Goal: Navigation & Orientation: Find specific page/section

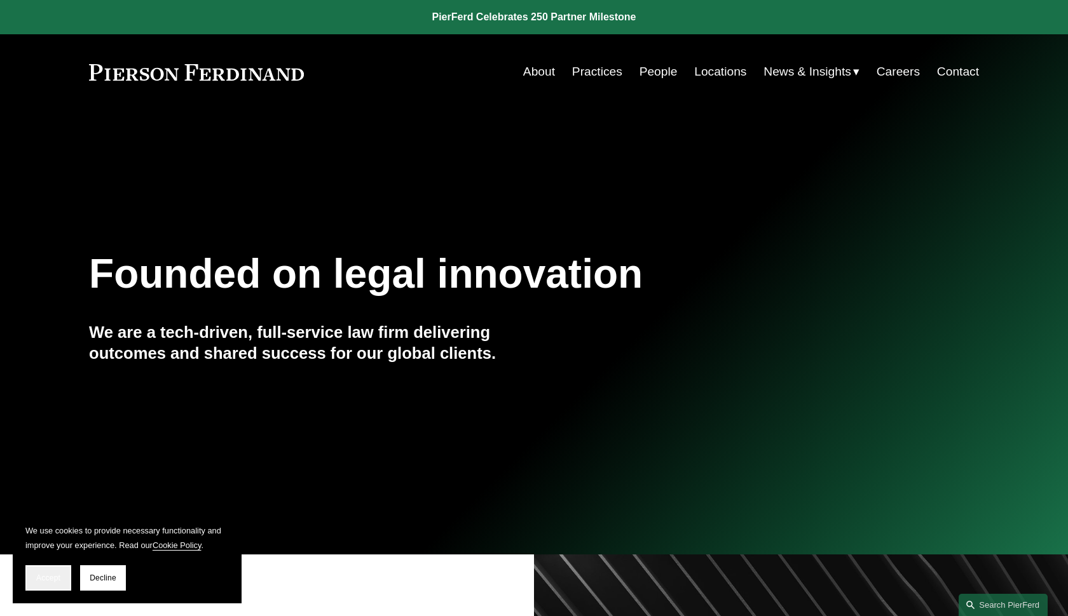
click at [51, 581] on span "Accept" at bounding box center [48, 578] width 24 height 9
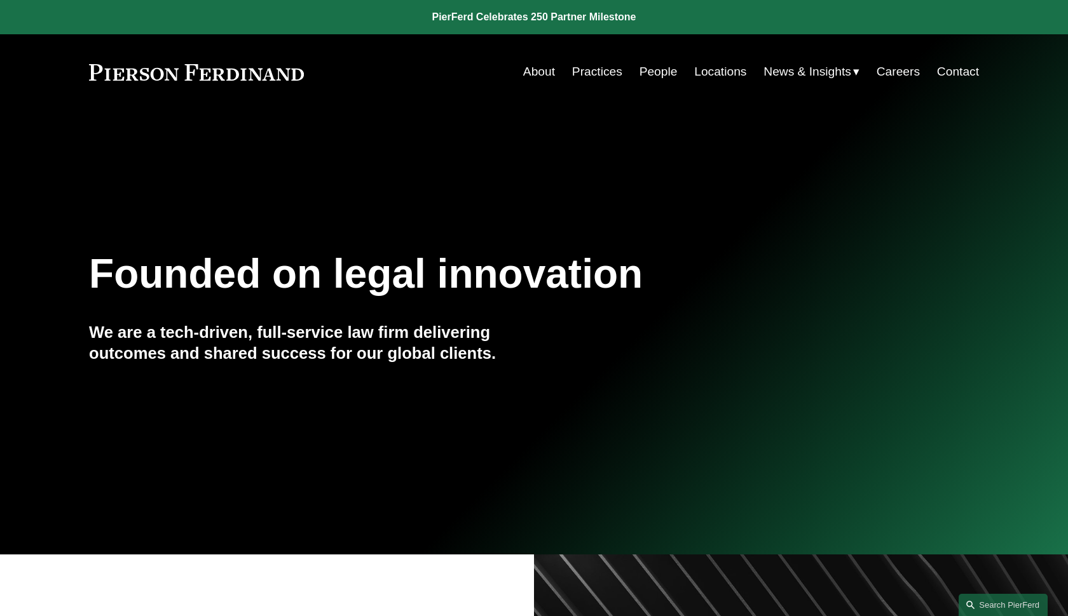
click at [717, 71] on link "Locations" at bounding box center [720, 72] width 52 height 24
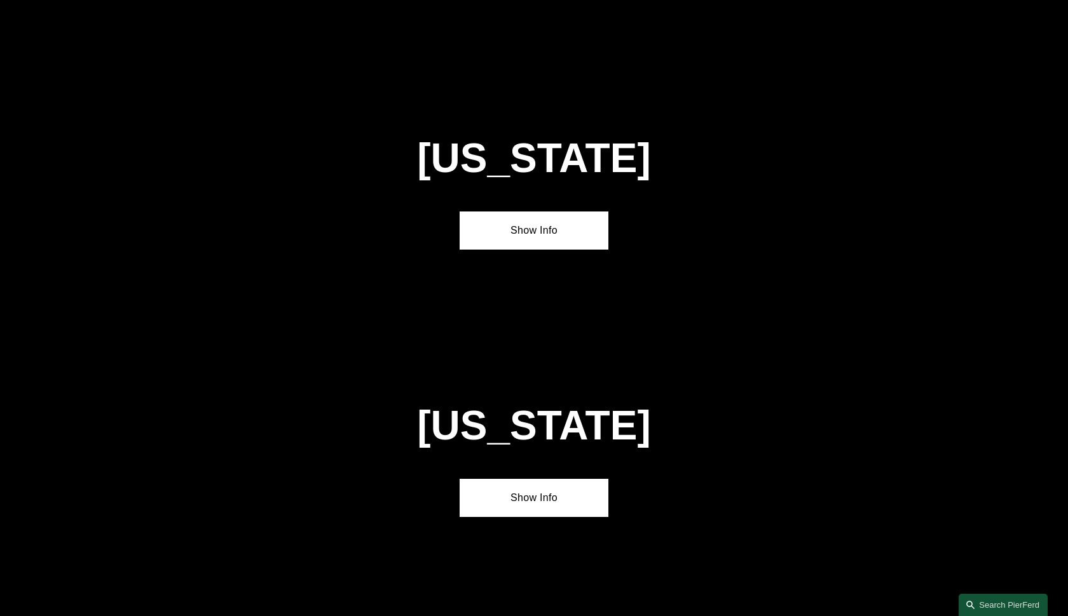
scroll to position [4928, 0]
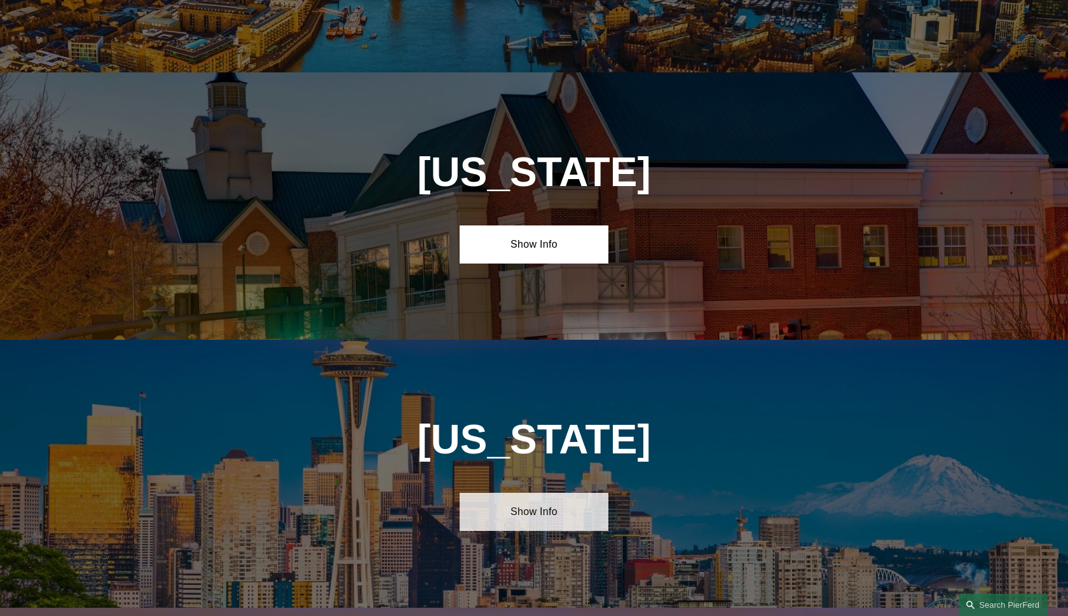
click at [546, 493] on link "Show Info" at bounding box center [533, 512] width 148 height 38
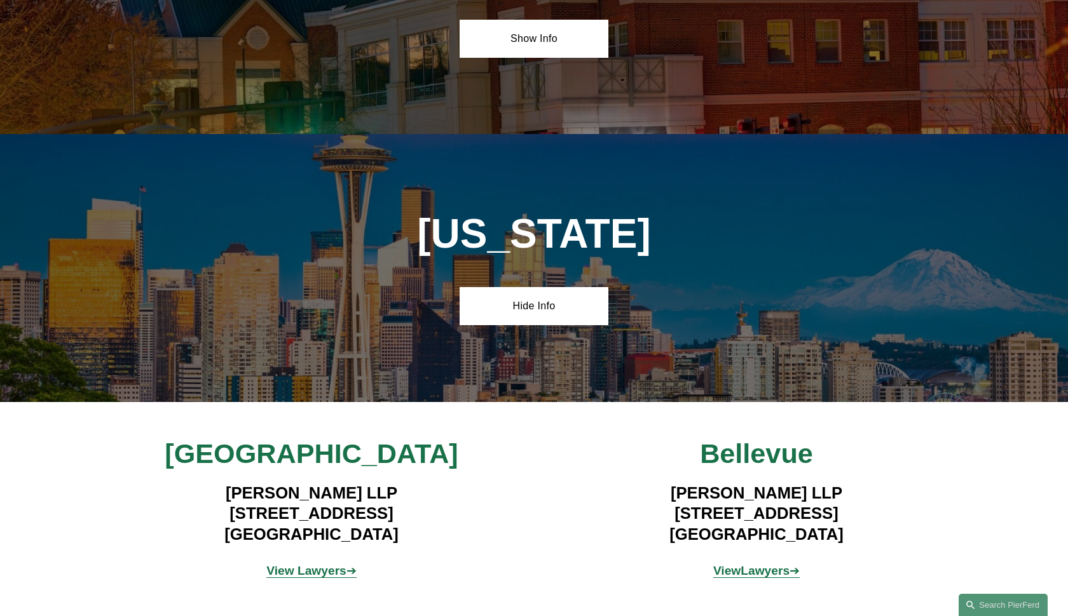
scroll to position [5163, 0]
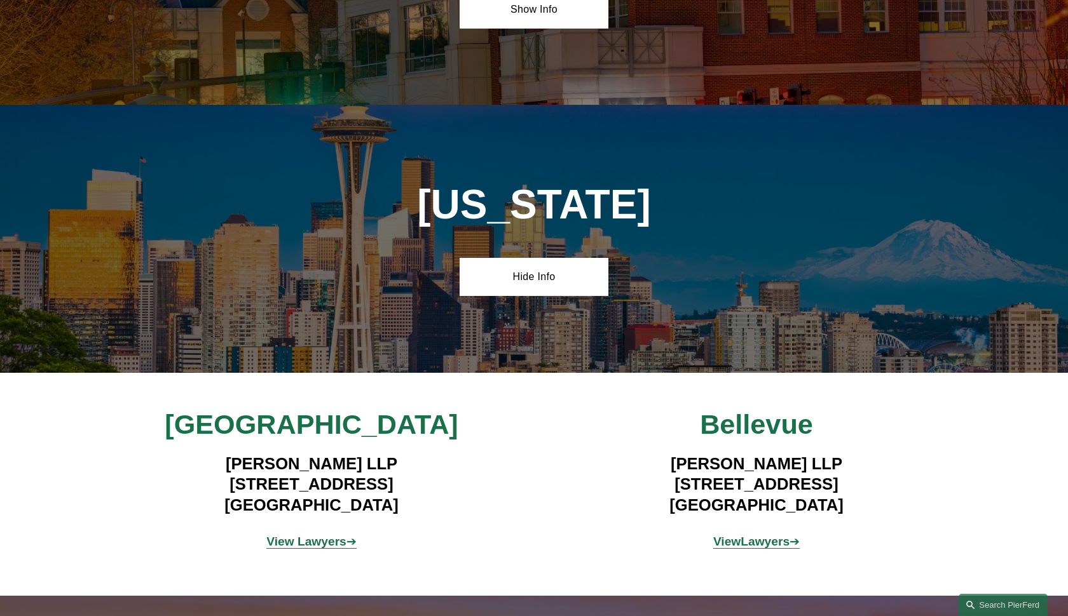
click at [325, 535] on strong "View Lawyers" at bounding box center [306, 541] width 80 height 13
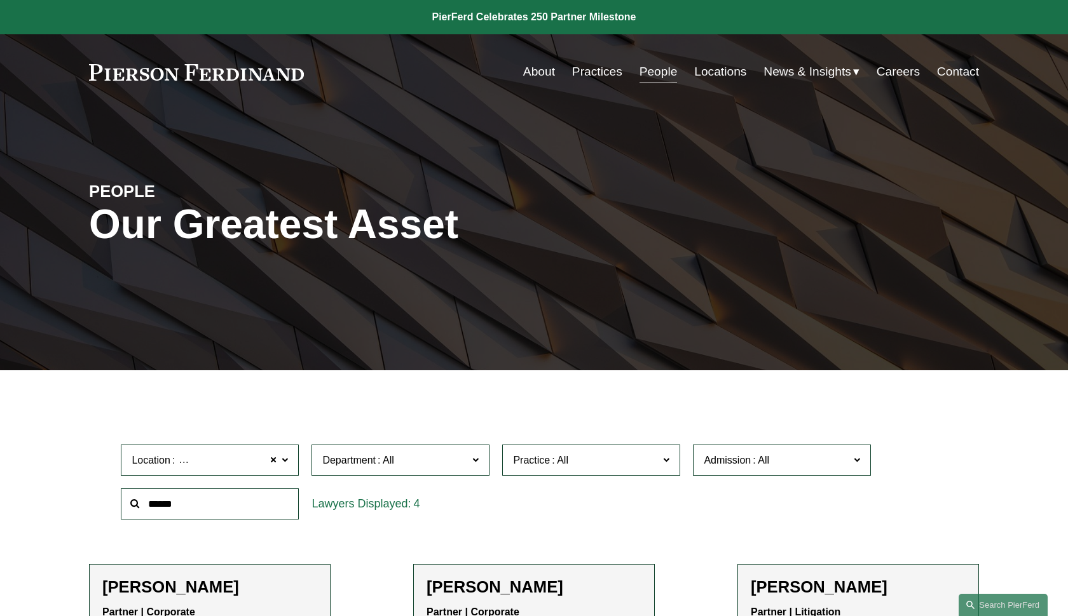
click at [605, 71] on link "Practices" at bounding box center [597, 72] width 50 height 24
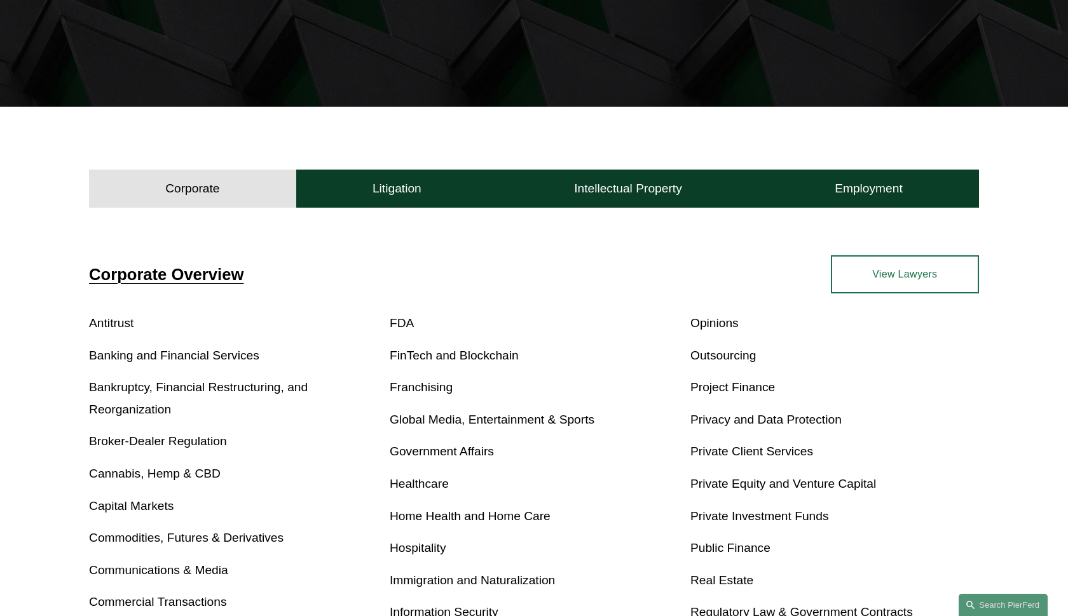
scroll to position [265, 0]
